Goal: Information Seeking & Learning: Learn about a topic

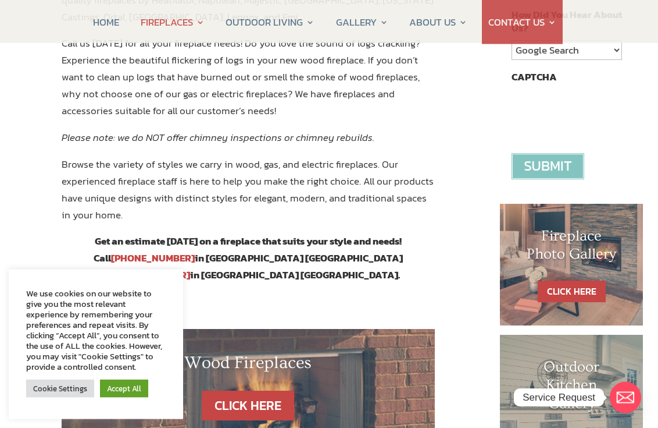
scroll to position [391, 0]
click at [140, 394] on link "Accept All" at bounding box center [124, 388] width 48 height 18
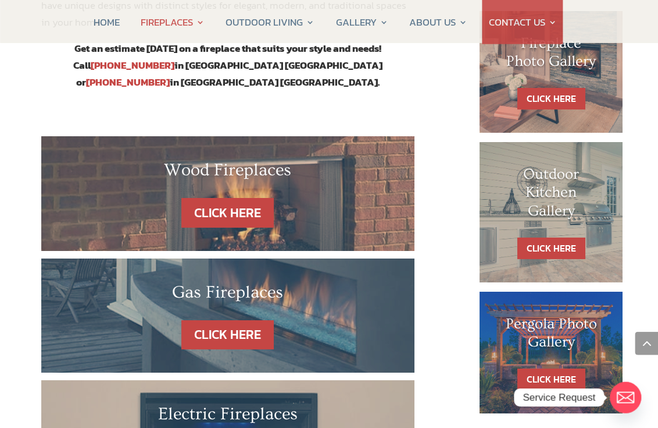
scroll to position [590, 16]
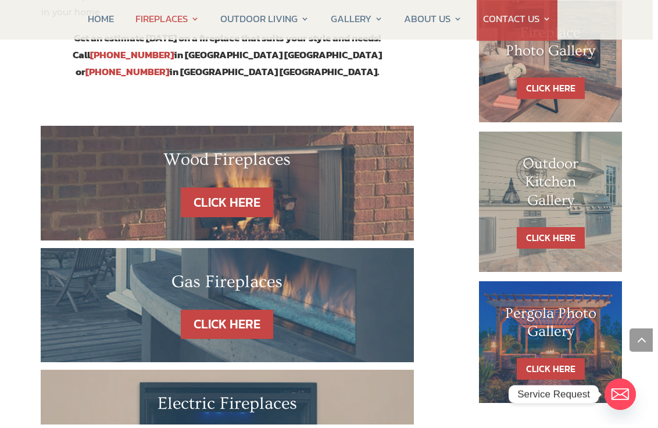
click at [580, 69] on div "Fireplace Photo Gallery" at bounding box center [556, 54] width 97 height 54
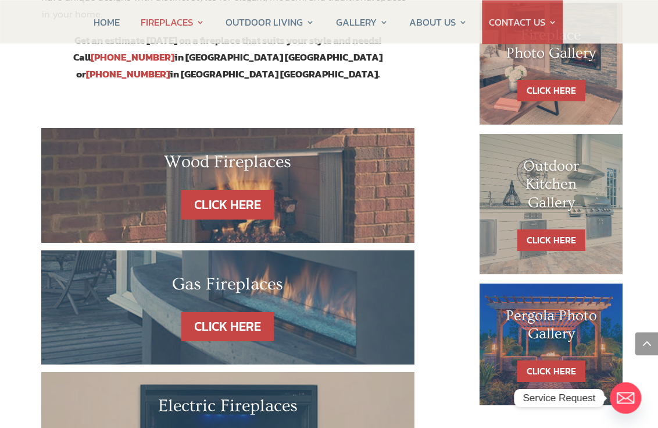
click at [564, 69] on div "Fireplace Photo Gallery" at bounding box center [551, 53] width 97 height 54
click at [575, 80] on link "CLICK HERE" at bounding box center [552, 91] width 68 height 22
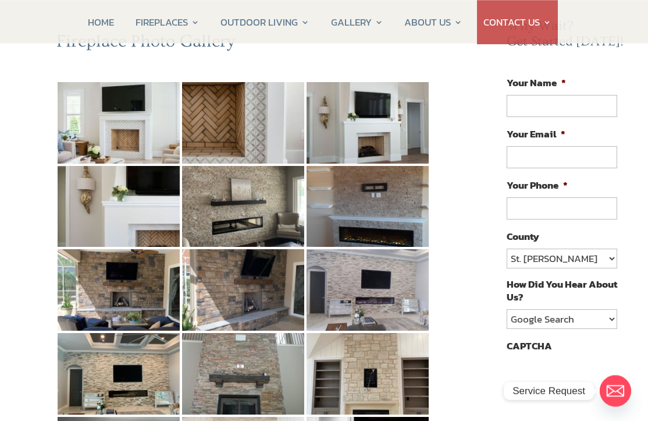
scroll to position [121, 0]
click at [130, 290] on img at bounding box center [119, 289] width 122 height 81
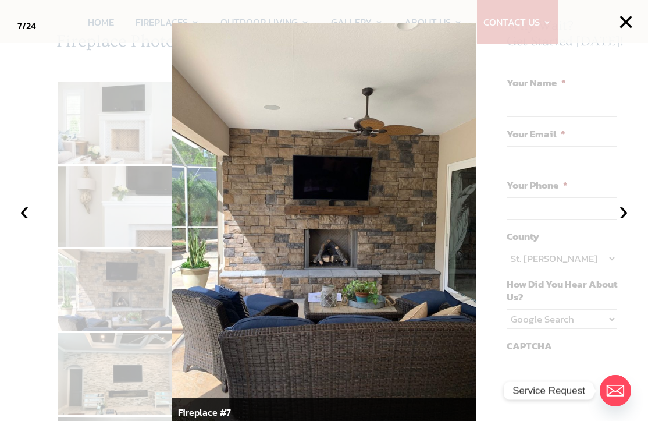
click at [595, 18] on button "×" at bounding box center [626, 22] width 26 height 26
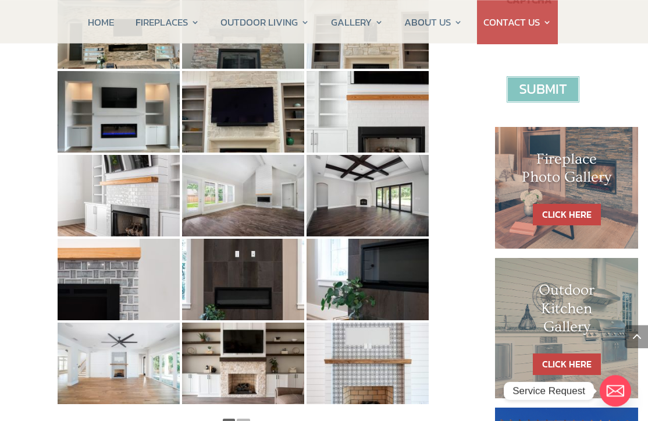
scroll to position [467, 0]
click at [398, 159] on img at bounding box center [368, 195] width 122 height 81
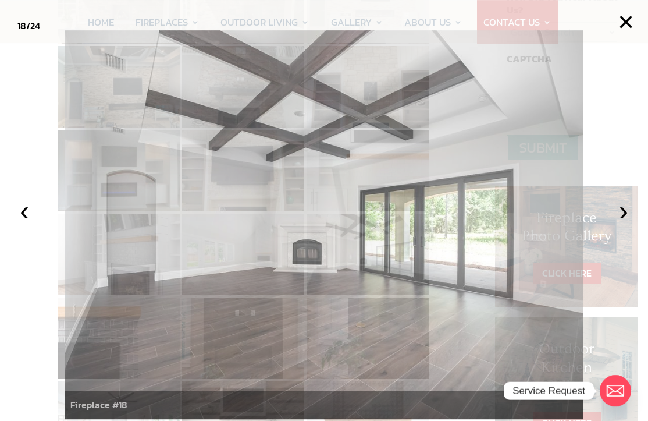
scroll to position [408, 0]
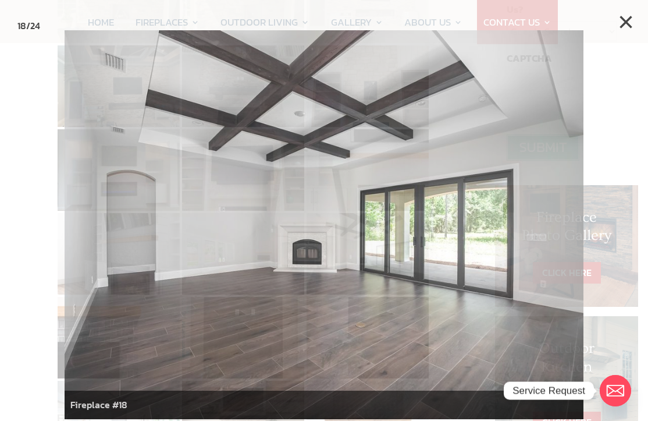
click at [595, 21] on button "×" at bounding box center [626, 22] width 26 height 26
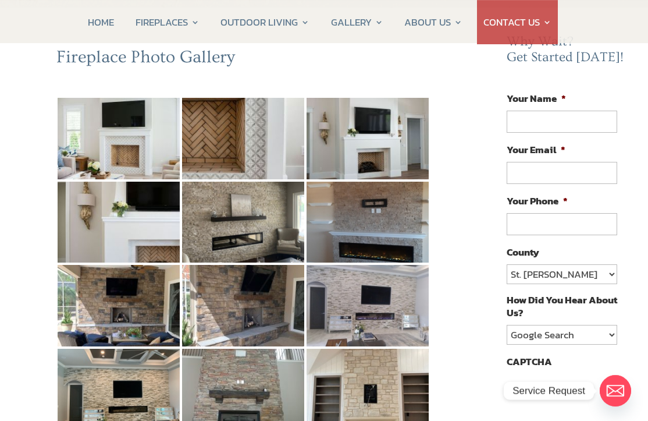
scroll to position [105, 0]
click at [380, 238] on img at bounding box center [368, 221] width 122 height 81
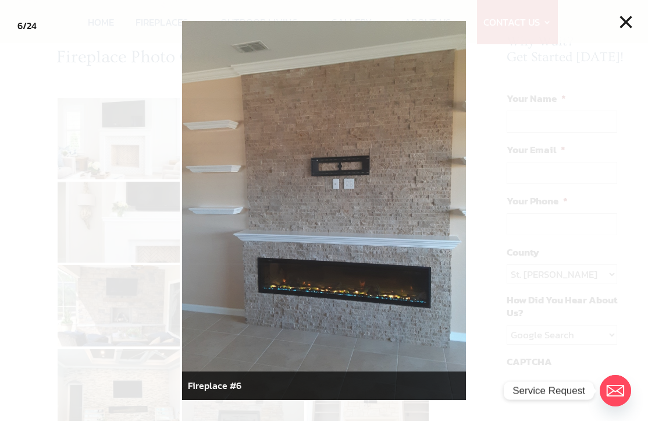
click at [595, 22] on button "×" at bounding box center [626, 22] width 26 height 26
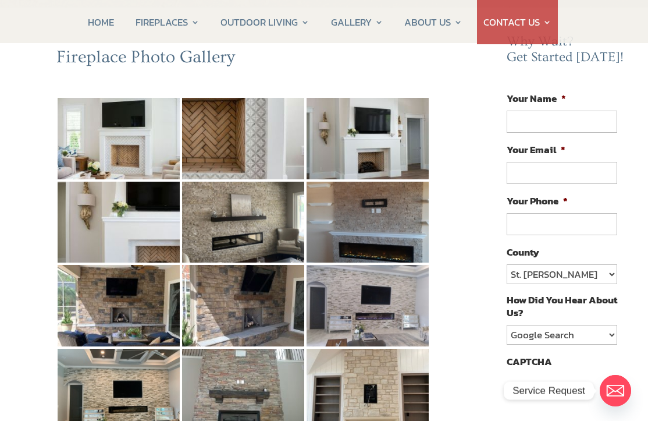
click at [258, 145] on img at bounding box center [243, 138] width 122 height 81
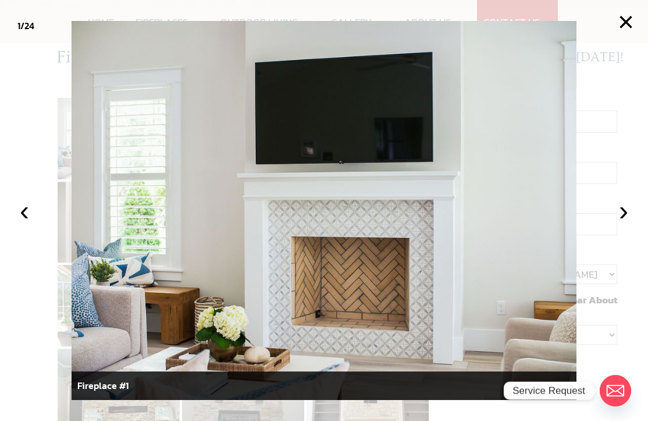
click at [595, 19] on button "×" at bounding box center [626, 22] width 26 height 26
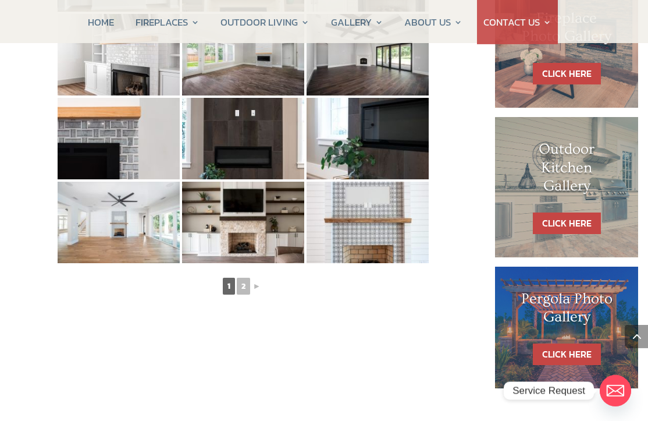
scroll to position [608, 0]
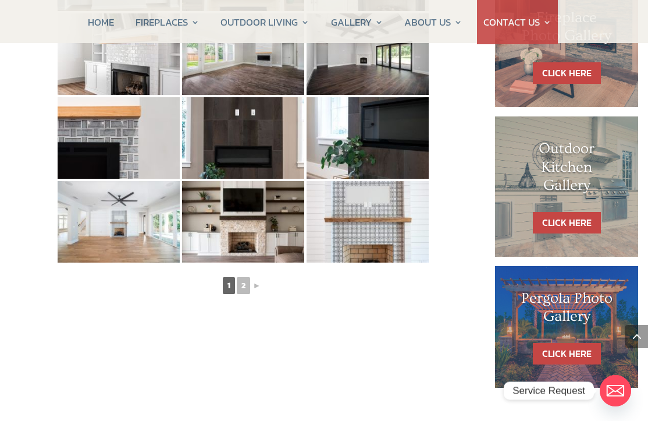
click at [284, 237] on img at bounding box center [243, 221] width 122 height 81
click at [128, 232] on img at bounding box center [119, 221] width 122 height 81
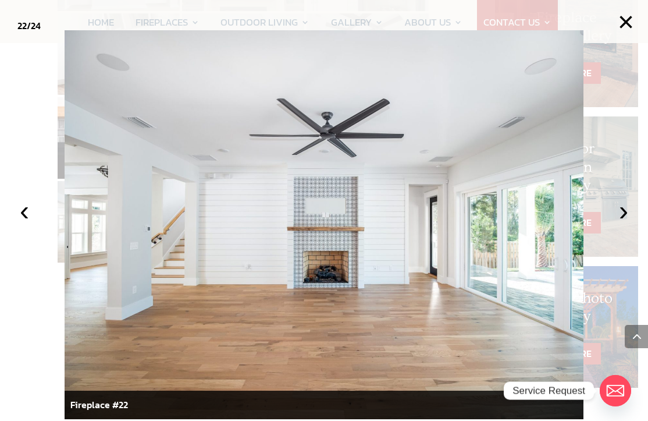
click at [595, 24] on button "×" at bounding box center [626, 22] width 26 height 26
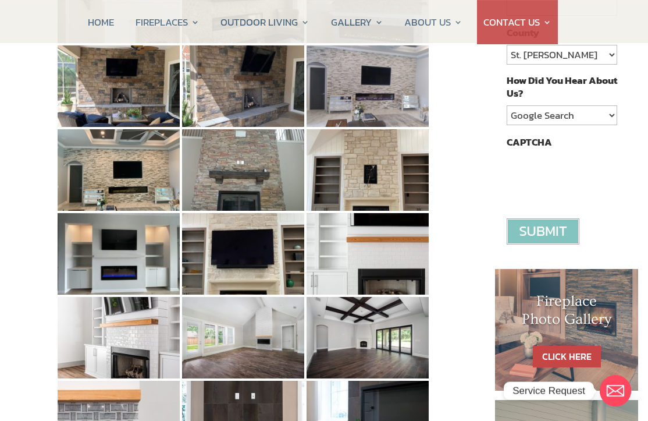
scroll to position [325, 0]
click at [144, 258] on img at bounding box center [119, 253] width 122 height 81
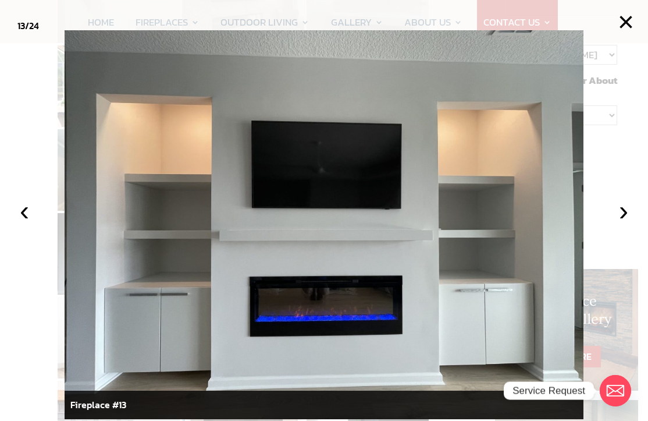
click at [595, 26] on button "×" at bounding box center [626, 22] width 26 height 26
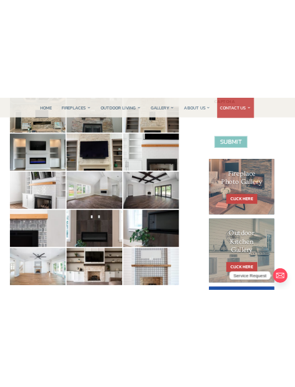
scroll to position [347, 0]
